Goal: Task Accomplishment & Management: Manage account settings

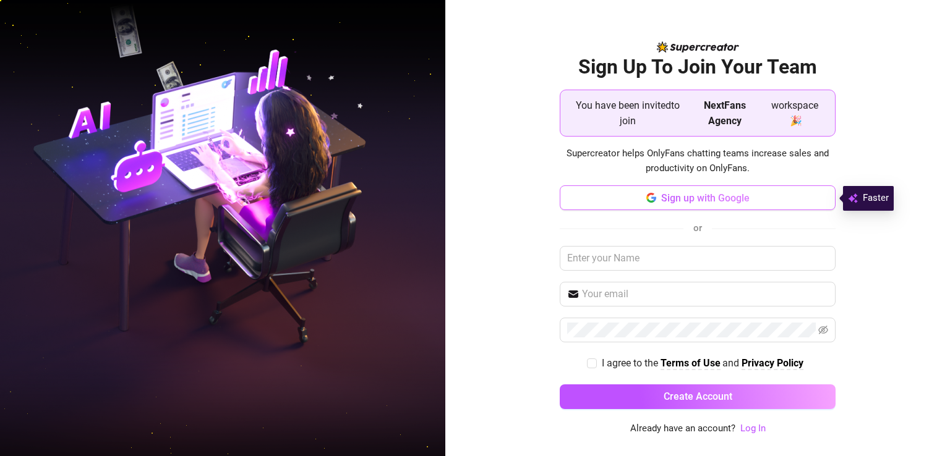
click at [706, 192] on span "Sign up with Google" at bounding box center [705, 198] width 88 height 12
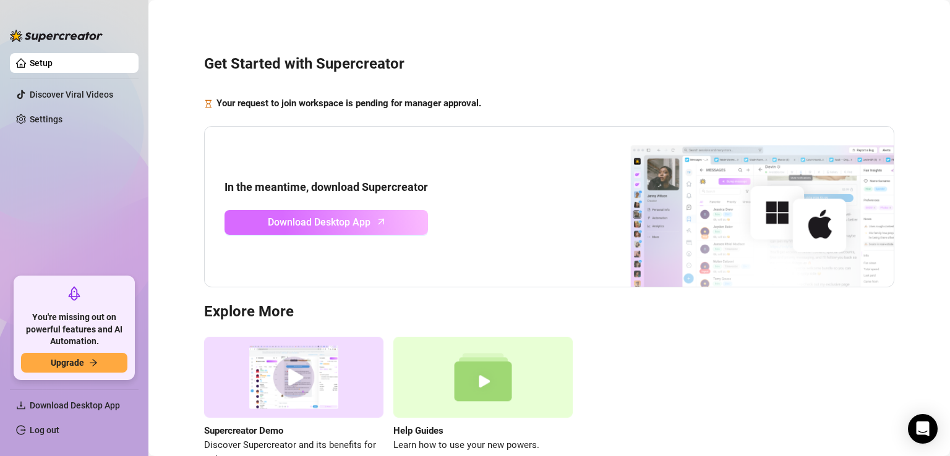
click at [411, 224] on link "Download Desktop App" at bounding box center [326, 222] width 203 height 25
click at [74, 374] on div "You're missing out on powerful features and AI Automation. Upgrade" at bounding box center [74, 328] width 121 height 104
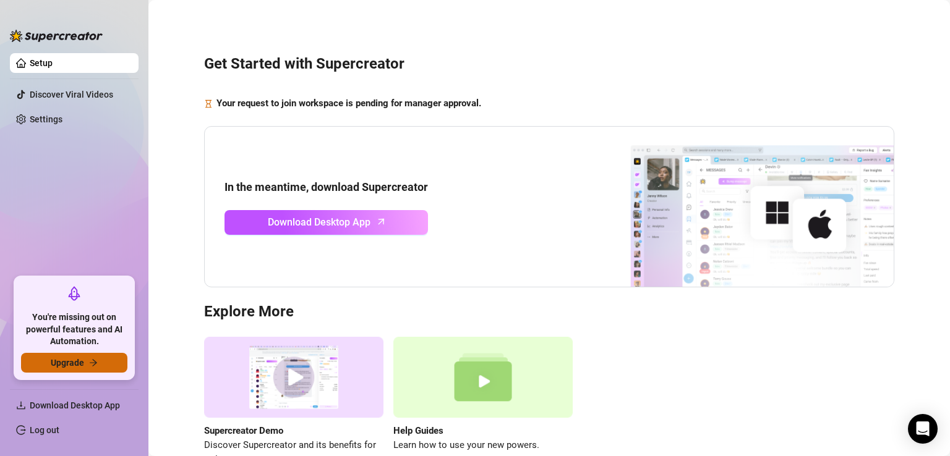
click at [72, 367] on span "Upgrade" at bounding box center [67, 363] width 33 height 10
click at [90, 100] on link "Discover Viral Videos" at bounding box center [71, 95] width 83 height 10
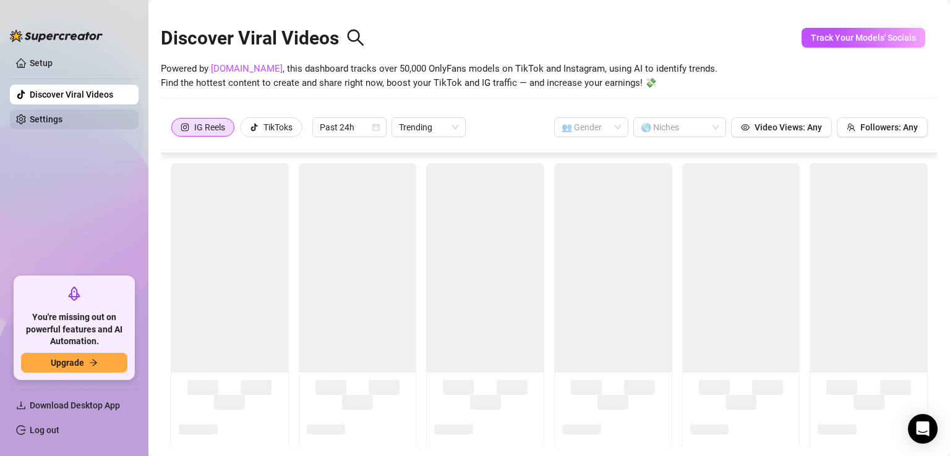
click at [62, 124] on link "Settings" at bounding box center [46, 119] width 33 height 10
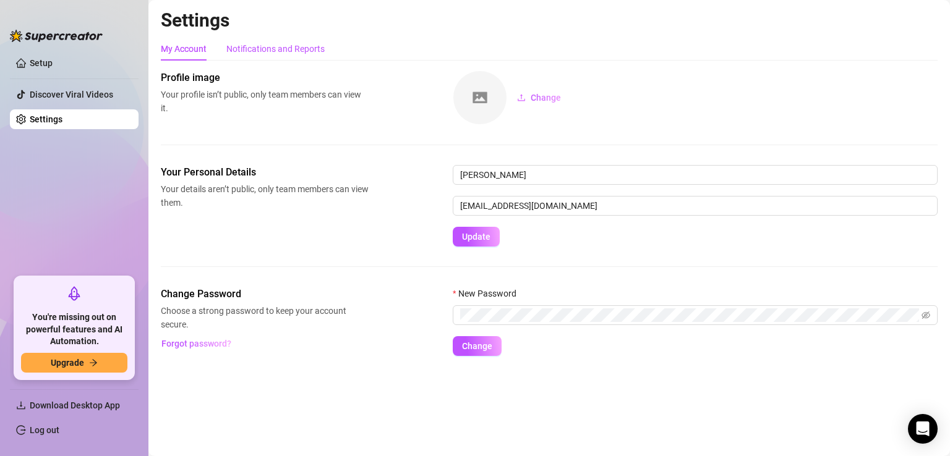
click at [269, 53] on div "Notifications and Reports" at bounding box center [275, 49] width 98 height 14
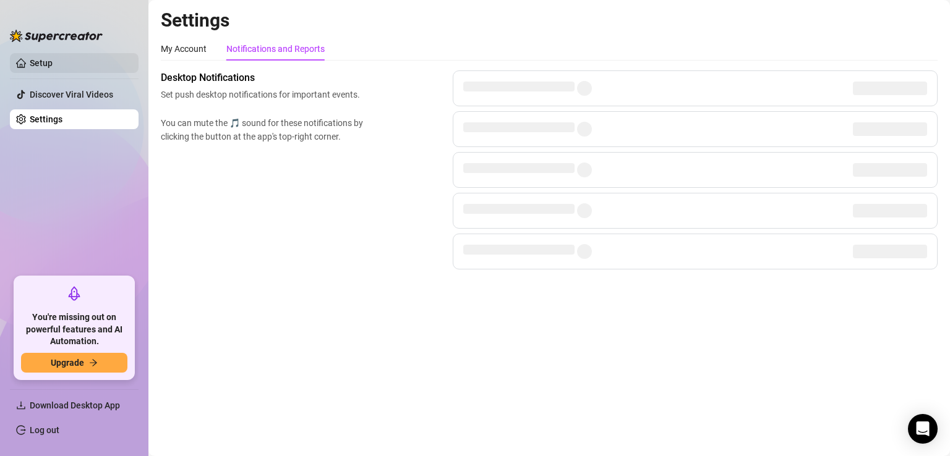
click at [53, 58] on link "Setup" at bounding box center [41, 63] width 23 height 10
